Goal: Information Seeking & Learning: Learn about a topic

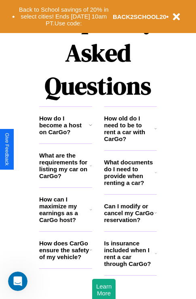
scroll to position [977, 0]
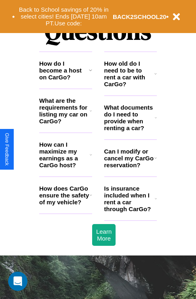
click at [130, 169] on h3 "Can I modify or cancel my CarGo reservation?" at bounding box center [129, 158] width 50 height 21
click at [155, 121] on icon at bounding box center [155, 118] width 2 height 6
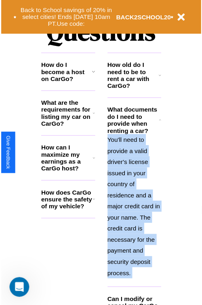
scroll to position [1054, 0]
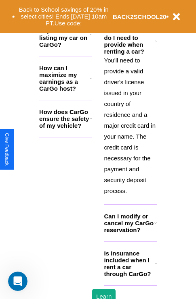
click at [130, 277] on h3 "Is insurance included when I rent a car through CarGo?" at bounding box center [129, 263] width 50 height 27
click at [65, 12] on button "Back to School savings of 20% in select cities! Ends [DATE] 10am PT. Use code:" at bounding box center [64, 16] width 98 height 25
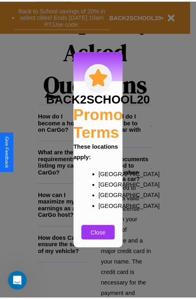
scroll to position [782, 0]
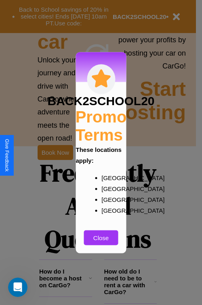
click at [55, 152] on div at bounding box center [101, 152] width 202 height 305
